Goal: Information Seeking & Learning: Learn about a topic

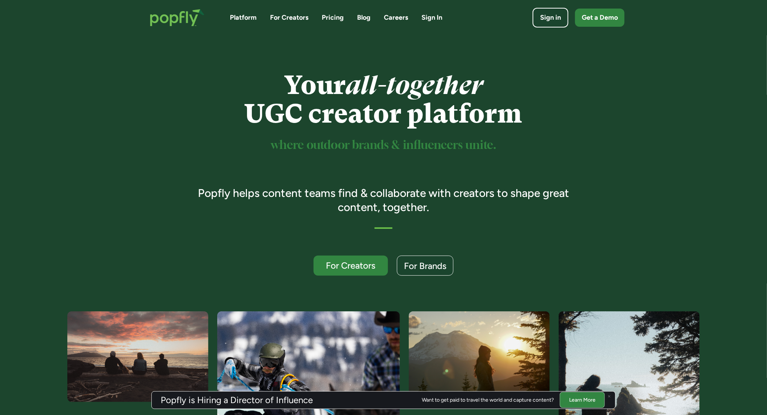
click at [245, 15] on link "Platform" at bounding box center [243, 17] width 27 height 9
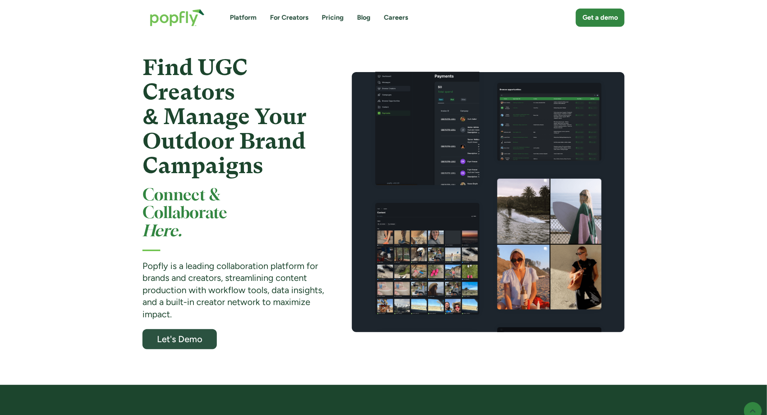
scroll to position [22, 0]
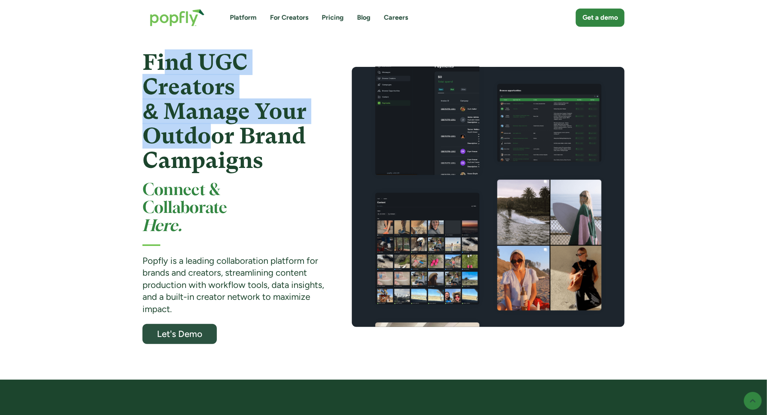
drag, startPoint x: 166, startPoint y: 62, endPoint x: 215, endPoint y: 141, distance: 93.2
click at [215, 141] on strong "Find UGC Creators & Manage Your Outdoor Brand Campaigns" at bounding box center [224, 111] width 164 height 124
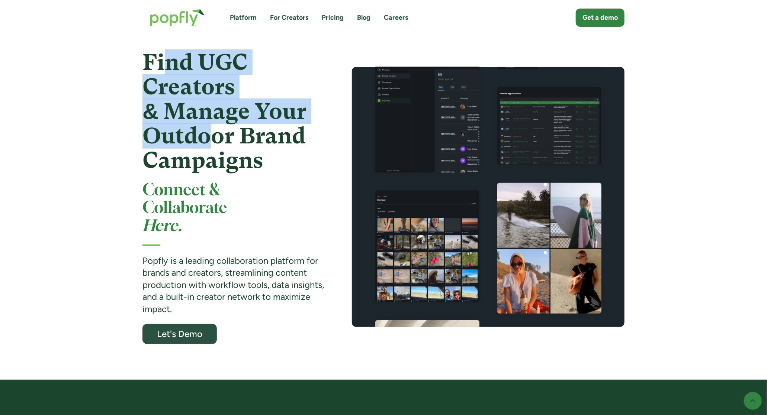
click at [215, 141] on strong "Find UGC Creators & Manage Your Outdoor Brand Campaigns" at bounding box center [224, 111] width 164 height 124
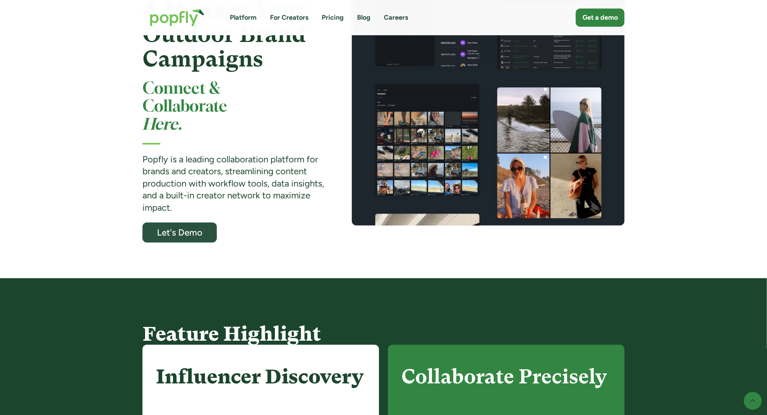
scroll to position [122, 0]
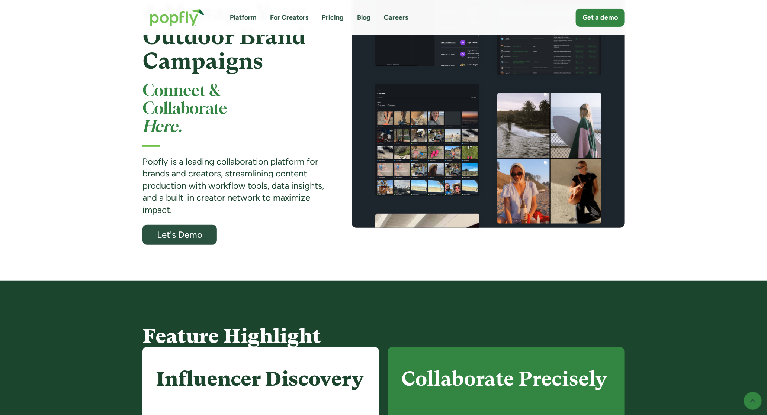
click at [166, 171] on strong "Popfly is a leading collaboration platform for brands and creators, streamlinin…" at bounding box center [233, 185] width 182 height 59
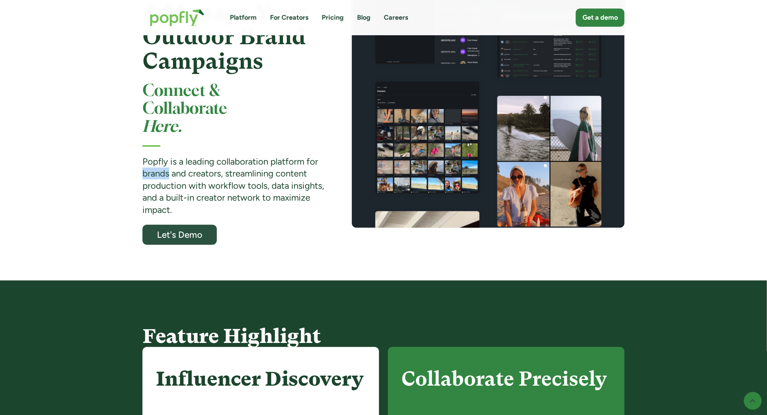
click at [166, 171] on strong "Popfly is a leading collaboration platform for brands and creators, streamlinin…" at bounding box center [233, 185] width 182 height 59
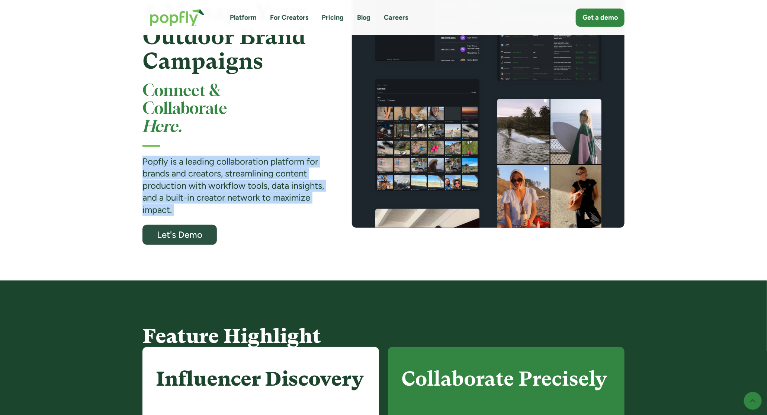
click at [166, 171] on strong "Popfly is a leading collaboration platform for brands and creators, streamlinin…" at bounding box center [233, 185] width 182 height 59
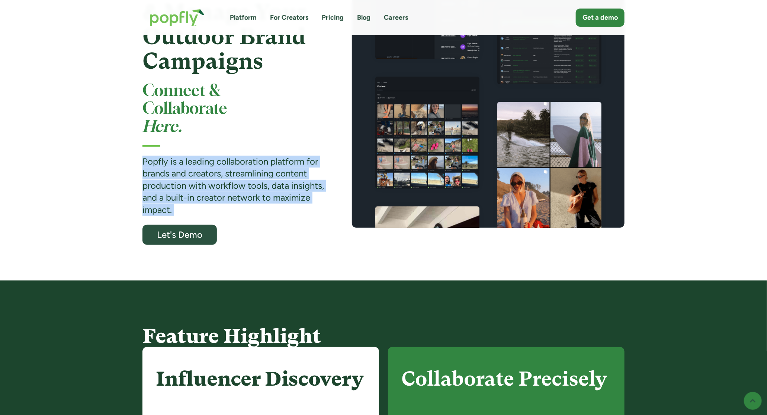
click at [267, 185] on strong "Popfly is a leading collaboration platform for brands and creators, streamlinin…" at bounding box center [233, 185] width 182 height 59
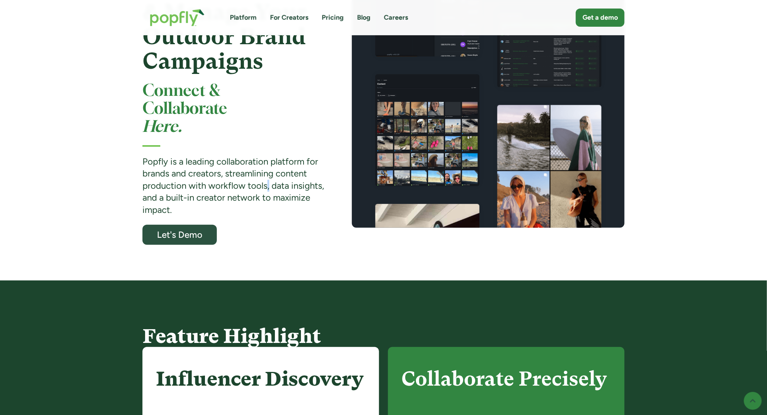
click at [267, 185] on strong "Popfly is a leading collaboration platform for brands and creators, streamlinin…" at bounding box center [233, 185] width 182 height 59
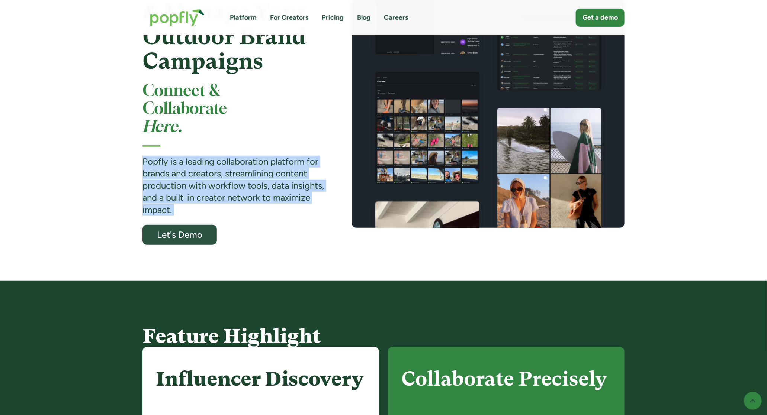
click at [267, 185] on strong "Popfly is a leading collaboration platform for brands and creators, streamlinin…" at bounding box center [233, 185] width 182 height 59
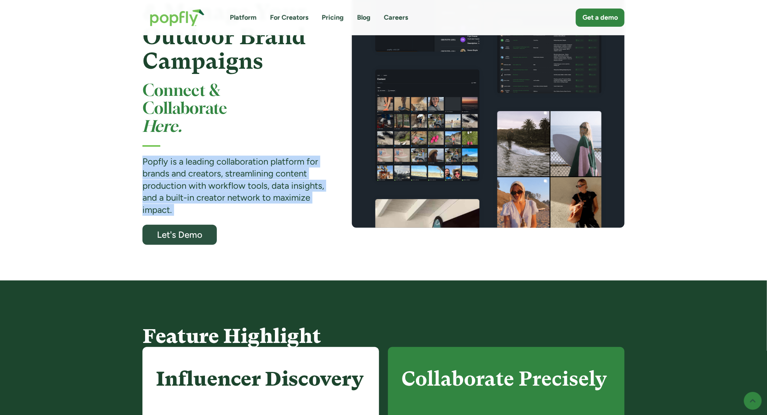
click at [232, 179] on strong "Popfly is a leading collaboration platform for brands and creators, streamlinin…" at bounding box center [233, 185] width 182 height 59
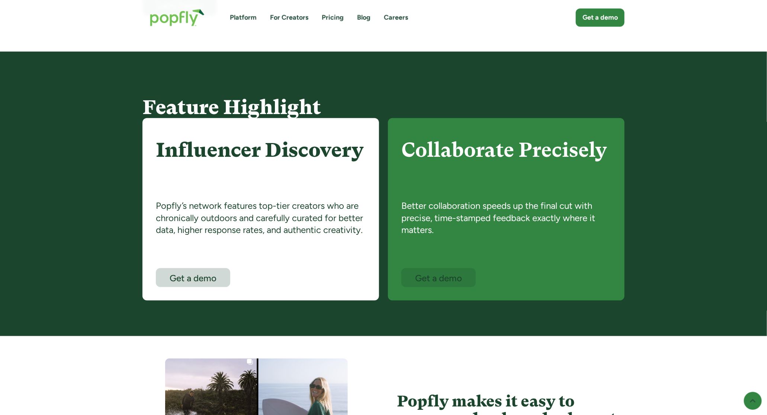
scroll to position [354, 0]
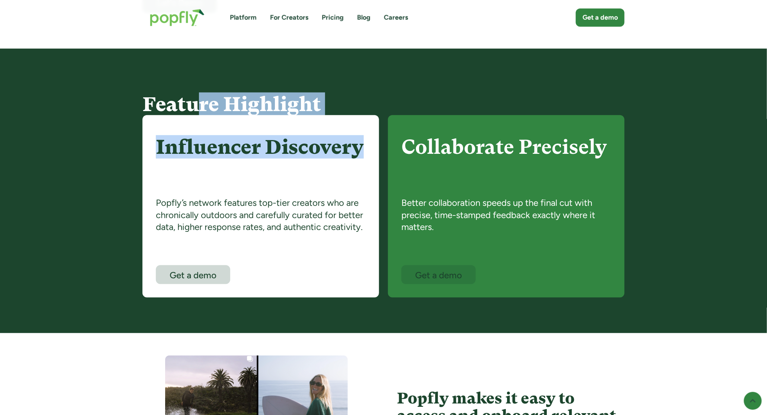
drag, startPoint x: 198, startPoint y: 110, endPoint x: 254, endPoint y: 168, distance: 80.5
click at [254, 168] on div "Feature Highlight Influencer Discovery Popfly’s network features top-tier creat…" at bounding box center [383, 195] width 482 height 205
click at [254, 168] on h4 "Influencer Discovery" at bounding box center [261, 163] width 210 height 54
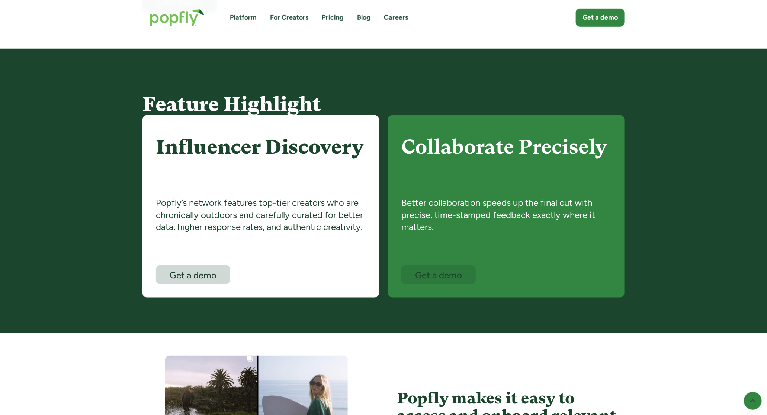
click at [218, 219] on div "Popfly’s network features top-tier creators who are chronically outdoors and ca…" at bounding box center [261, 231] width 210 height 68
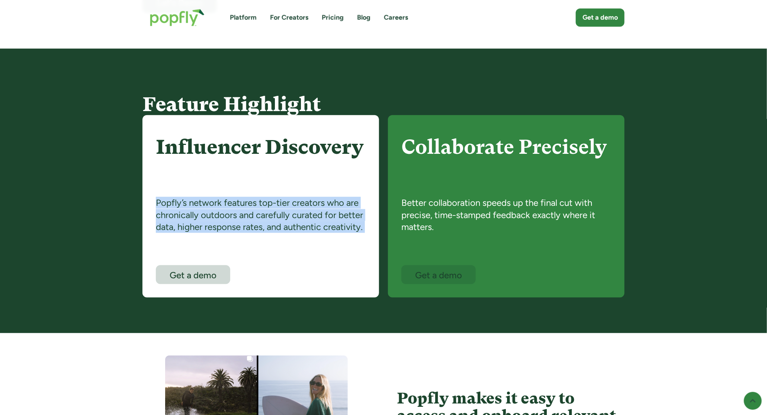
click at [218, 219] on div "Popfly’s network features top-tier creators who are chronically outdoors and ca…" at bounding box center [261, 231] width 210 height 68
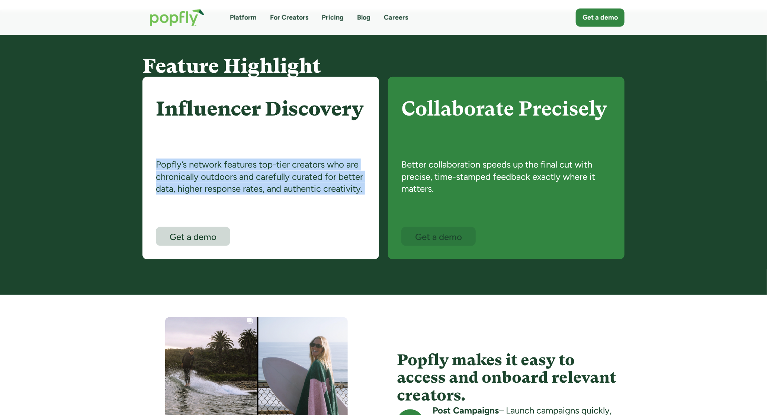
scroll to position [391, 0]
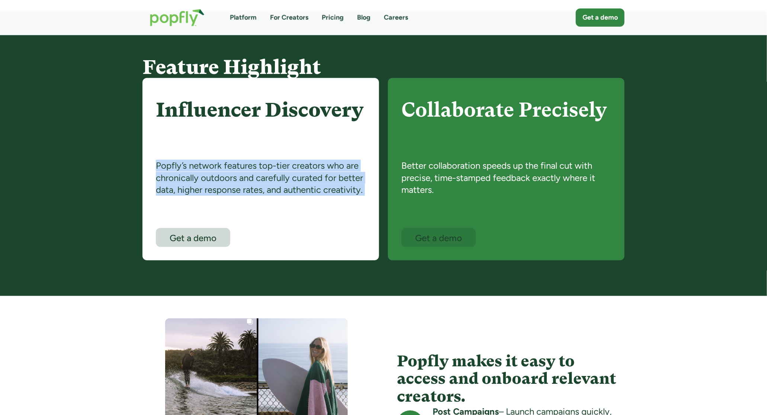
click at [243, 186] on div "Popfly’s network features top-tier creators who are chronically outdoors and ca…" at bounding box center [261, 194] width 210 height 68
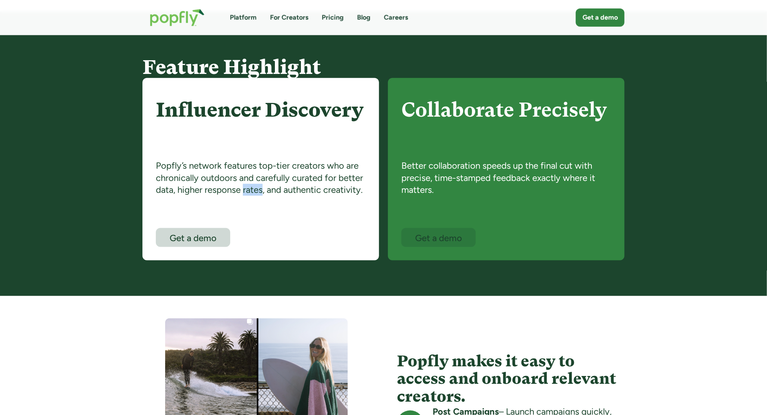
click at [243, 186] on div "Popfly’s network features top-tier creators who are chronically outdoors and ca…" at bounding box center [261, 194] width 210 height 68
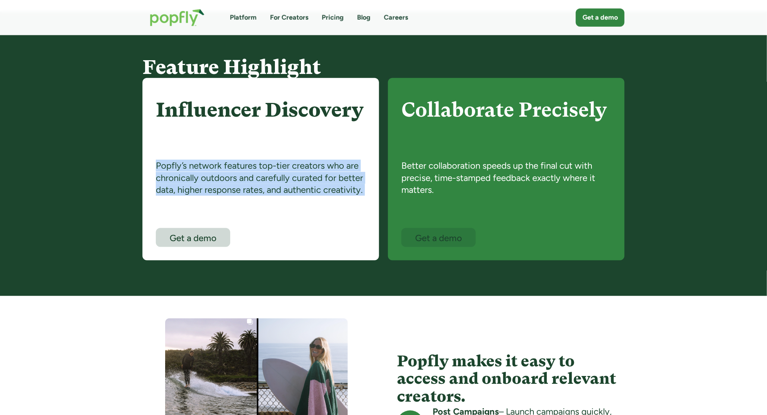
click at [243, 186] on div "Popfly’s network features top-tier creators who are chronically outdoors and ca…" at bounding box center [261, 194] width 210 height 68
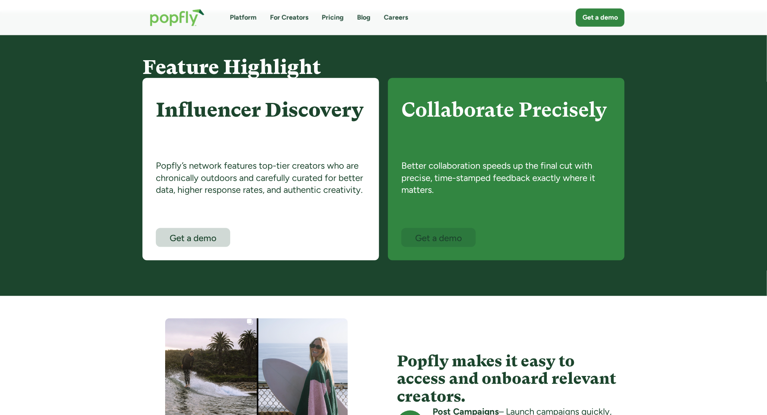
click at [334, 144] on h4 "Influencer Discovery" at bounding box center [261, 126] width 210 height 54
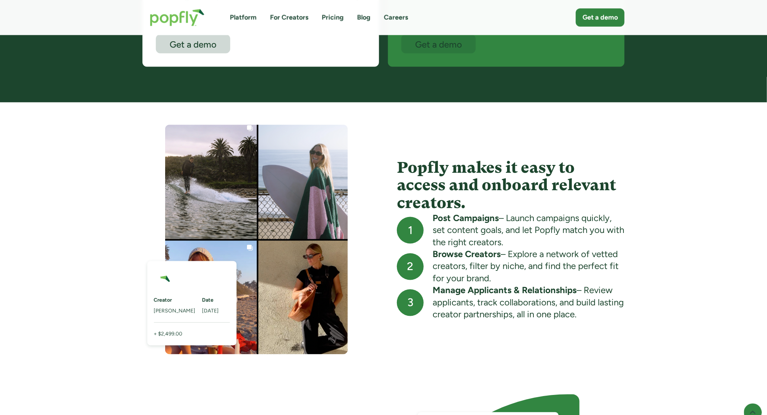
scroll to position [586, 0]
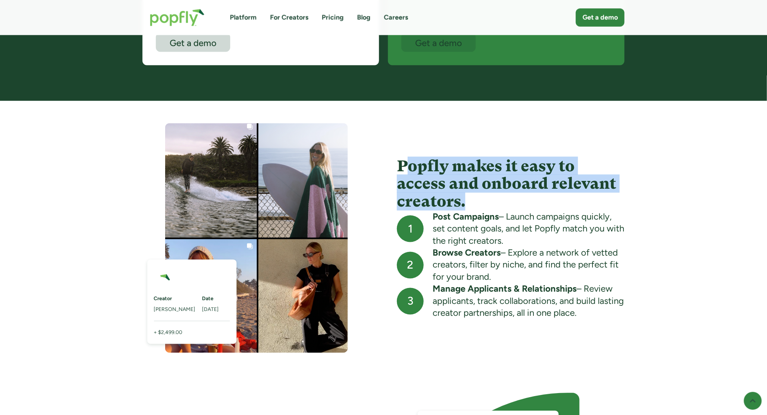
drag, startPoint x: 410, startPoint y: 167, endPoint x: 496, endPoint y: 197, distance: 91.2
click at [496, 197] on h4 "Popfly makes it easy to access and onboard relevant creators." at bounding box center [511, 184] width 228 height 54
drag, startPoint x: 410, startPoint y: 167, endPoint x: 515, endPoint y: 221, distance: 117.9
click at [515, 221] on div "Popfly makes it easy to access and onboard relevant creators. 1 Post Campaigns …" at bounding box center [511, 238] width 228 height 163
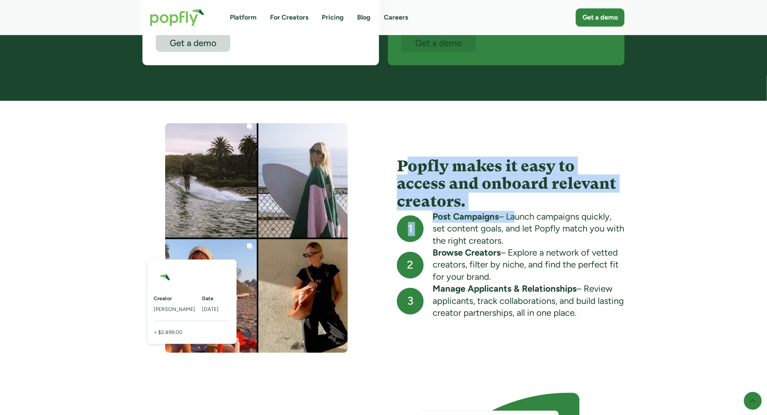
click at [515, 221] on div "Post Campaigns – Launch campaigns quickly, set content goals, and let Popfly ma…" at bounding box center [529, 229] width 192 height 36
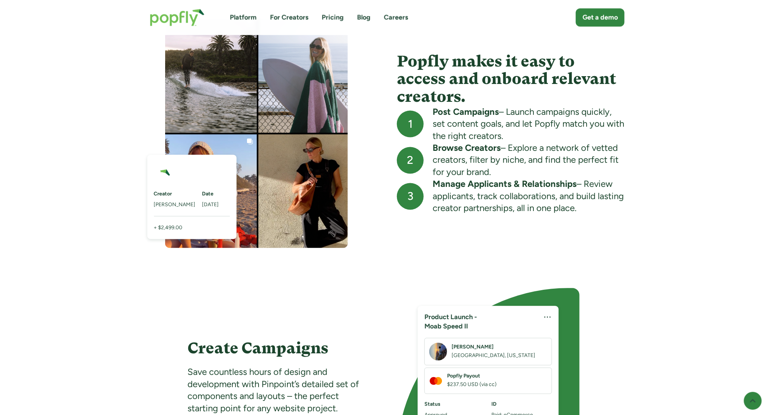
drag, startPoint x: 443, startPoint y: 128, endPoint x: 501, endPoint y: 220, distance: 108.7
click at [501, 220] on div "Creator [PERSON_NAME] Date [DATE] + $2,499.00 Popfly makes it easy to access an…" at bounding box center [383, 134] width 482 height 230
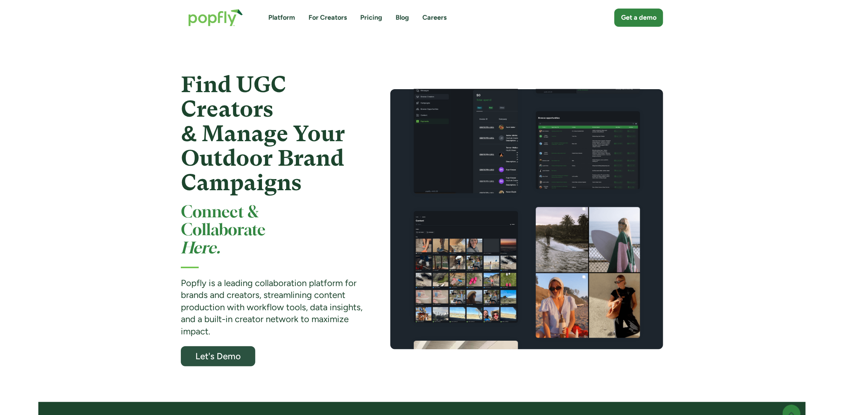
scroll to position [632, 0]
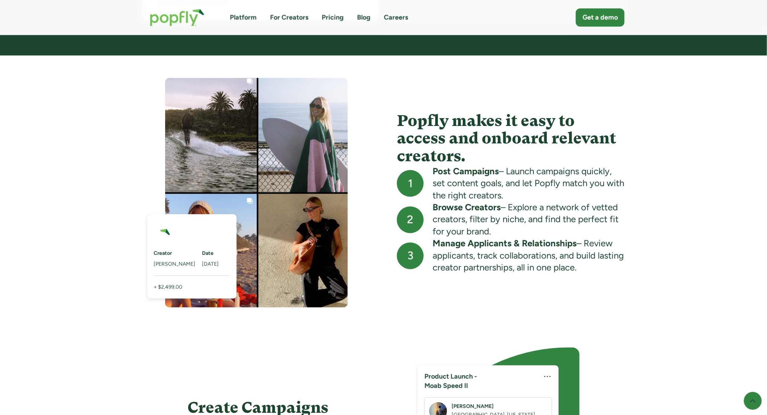
drag, startPoint x: 510, startPoint y: 206, endPoint x: 519, endPoint y: 237, distance: 31.4
click at [519, 237] on div "Browse Creators – Explore a network of vetted creators, filter by niche, and fi…" at bounding box center [529, 220] width 192 height 36
copy div "Explore a network of vetted creators, filter by niche, and find the perfect fit…"
click at [488, 225] on div "Browse Creators – Explore a network of vetted creators, filter by niche, and fi…" at bounding box center [529, 220] width 192 height 36
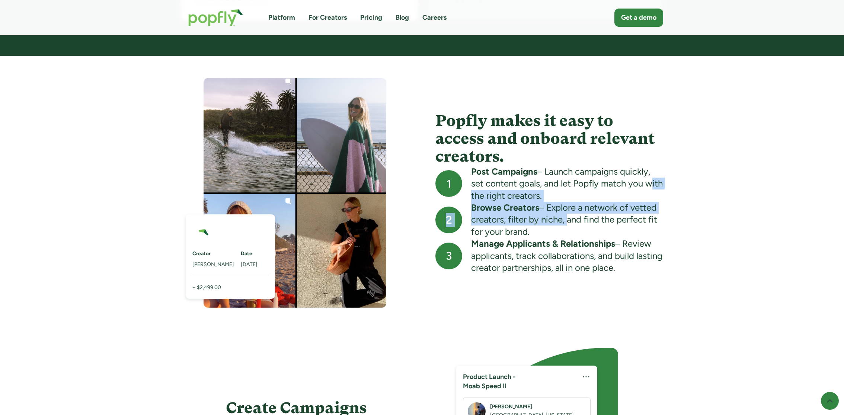
drag, startPoint x: 470, startPoint y: 192, endPoint x: 564, endPoint y: 225, distance: 99.2
click at [564, 225] on div "1 Post Campaigns – Launch campaigns quickly, set content goals, and let Popfly …" at bounding box center [549, 220] width 228 height 109
click at [564, 225] on div "Browse Creators – Explore a network of vetted creators, filter by niche, and fi…" at bounding box center [567, 220] width 192 height 36
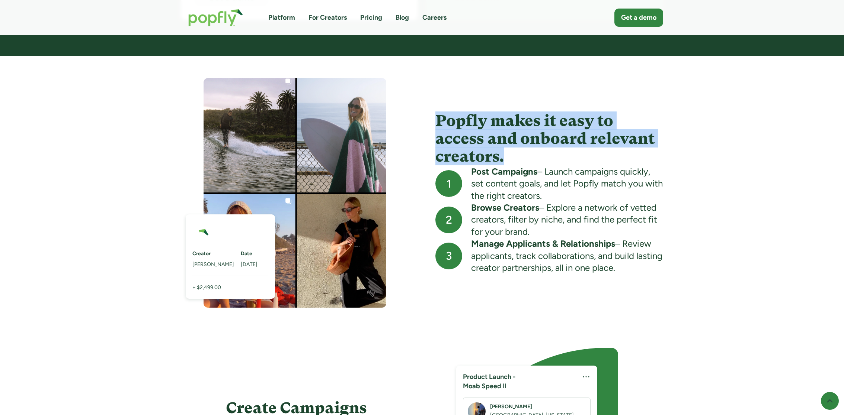
drag, startPoint x: 415, startPoint y: 119, endPoint x: 514, endPoint y: 159, distance: 106.4
click at [514, 158] on div "Creator [PERSON_NAME] Date [DATE] + $2,499.00 Popfly makes it easy to access an…" at bounding box center [422, 193] width 482 height 230
click at [514, 159] on h4 "Popfly makes it easy to access and onboard relevant creators." at bounding box center [549, 139] width 228 height 54
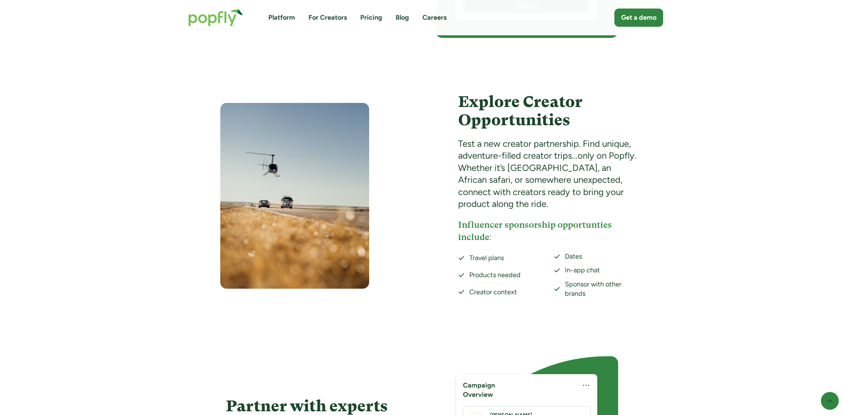
scroll to position [1176, 0]
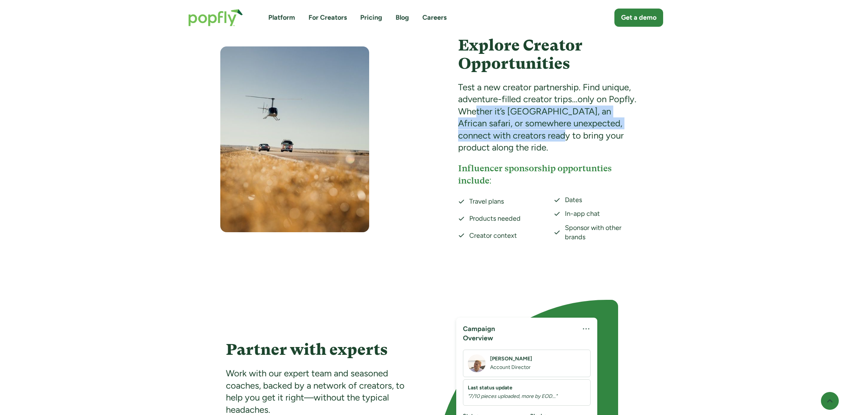
drag, startPoint x: 475, startPoint y: 112, endPoint x: 550, endPoint y: 134, distance: 77.6
click at [550, 134] on div "Test a new creator partnership. Find unique, adventure-filled creator trips...o…" at bounding box center [549, 117] width 183 height 72
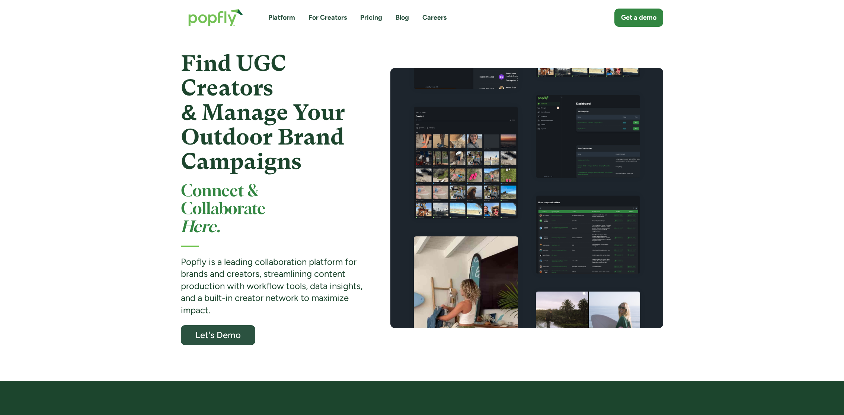
scroll to position [0, 0]
